Goal: Transaction & Acquisition: Purchase product/service

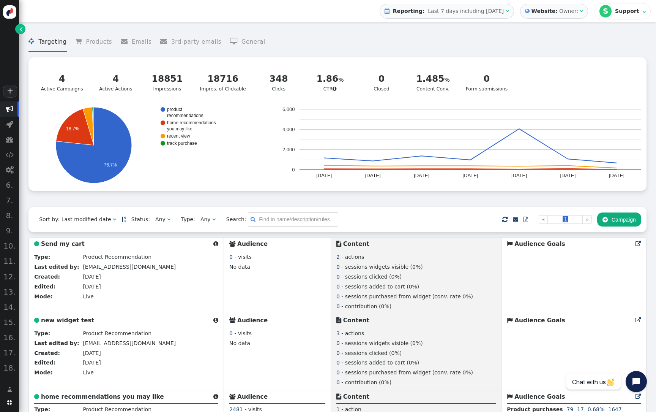
click at [581, 17] on div " Website: Owner: " at bounding box center [554, 11] width 68 height 15
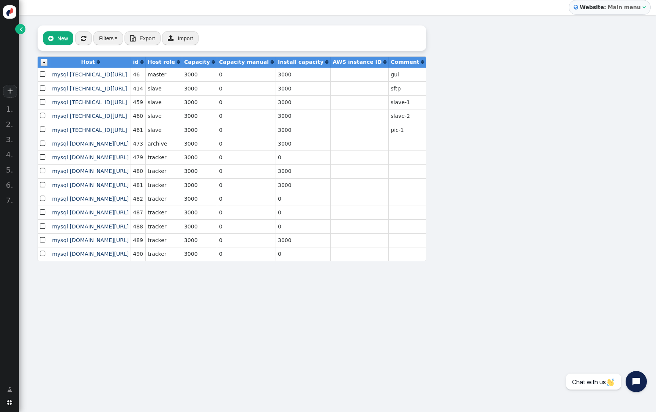
click at [22, 29] on span "" at bounding box center [21, 29] width 3 height 8
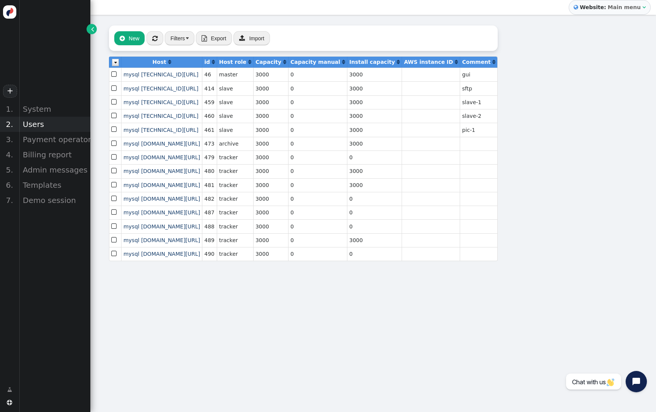
click at [38, 126] on div "Users" at bounding box center [54, 124] width 71 height 15
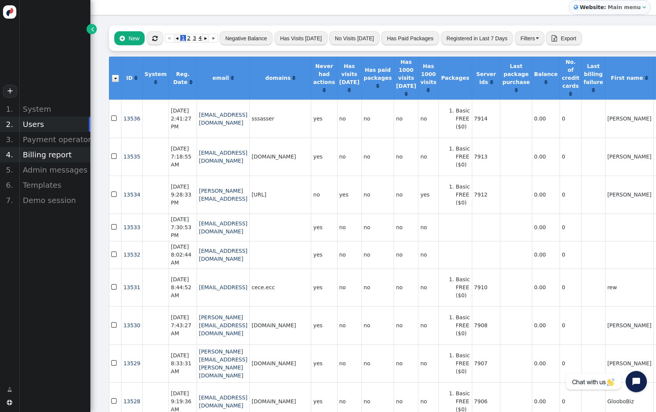
click at [68, 156] on div "Billing report" at bounding box center [54, 154] width 71 height 15
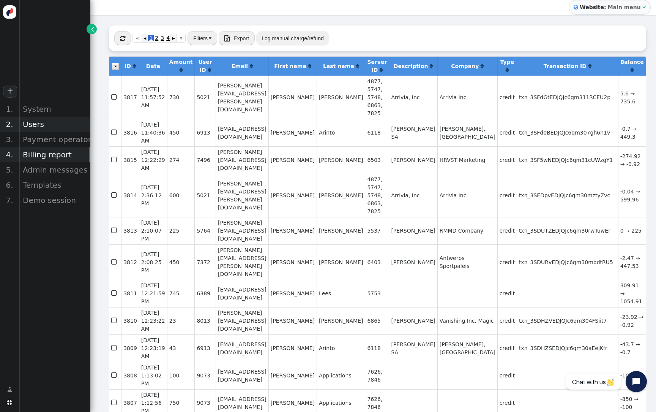
click at [77, 122] on div "Users" at bounding box center [54, 124] width 71 height 15
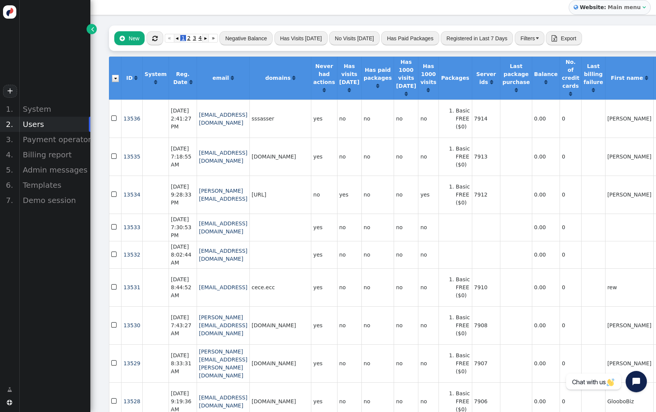
click at [527, 41] on button "Filters" at bounding box center [530, 38] width 30 height 14
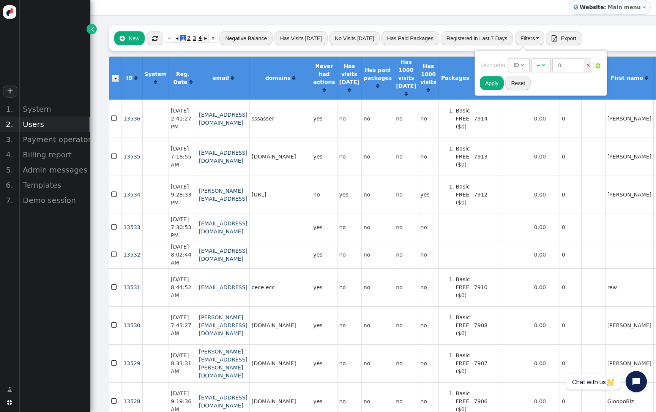
click at [521, 67] on div "ID" at bounding box center [517, 65] width 7 height 8
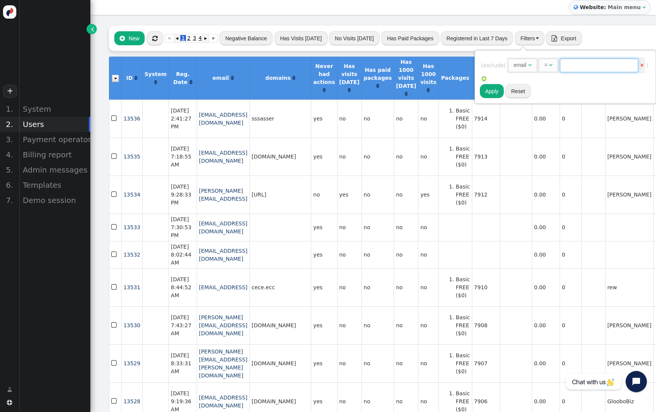
click at [572, 70] on input "text" at bounding box center [599, 65] width 78 height 14
paste input "[EMAIL_ADDRESS][DOMAIN_NAME]"
type input "[EMAIL_ADDRESS][DOMAIN_NAME]"
click at [489, 93] on button "Apply" at bounding box center [492, 91] width 24 height 14
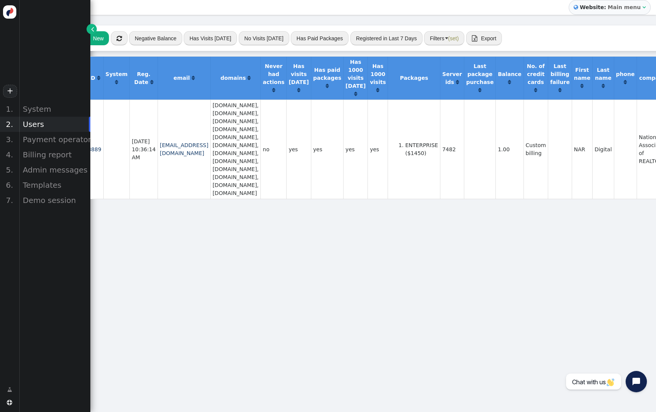
scroll to position [0, 35]
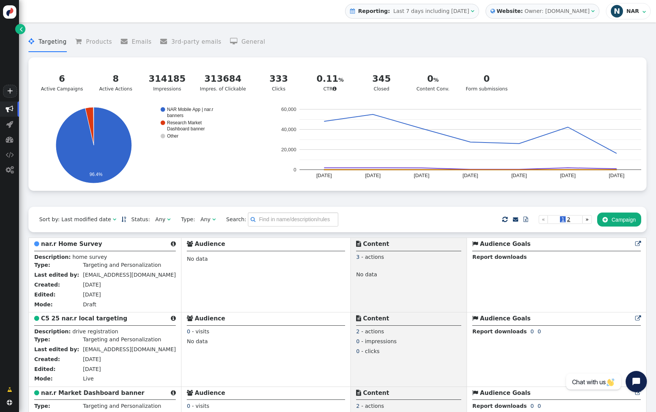
click at [623, 15] on div "N" at bounding box center [617, 11] width 12 height 12
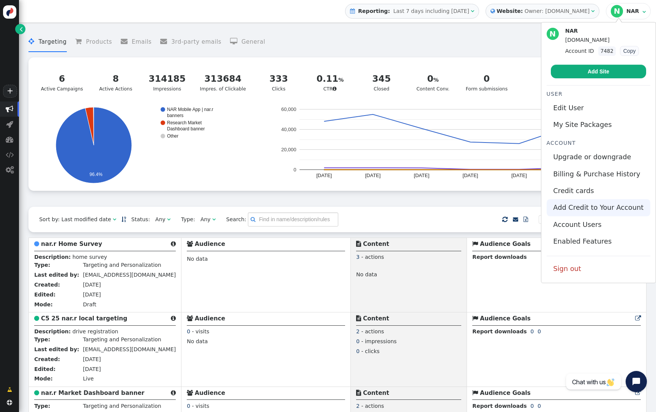
click at [589, 208] on link "Add Credit to Your Account" at bounding box center [599, 207] width 104 height 17
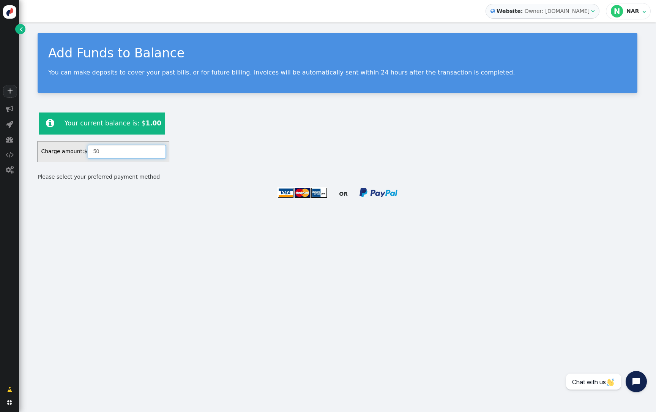
click at [120, 155] on input "50" at bounding box center [127, 152] width 78 height 14
type input "1450"
click at [303, 191] on img at bounding box center [303, 192] width 50 height 11
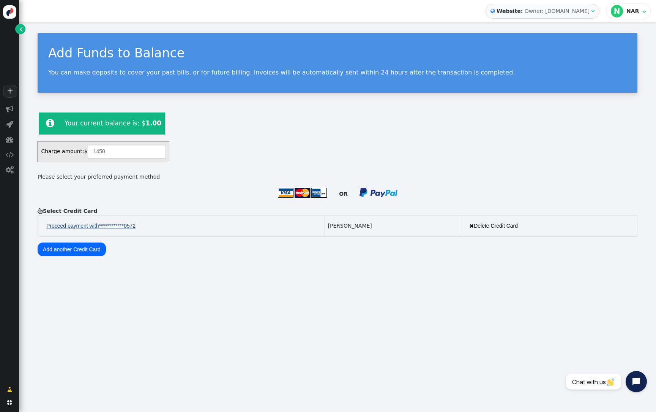
click at [91, 224] on link "**********" at bounding box center [91, 226] width 100 height 14
